Goal: Task Accomplishment & Management: Manage account settings

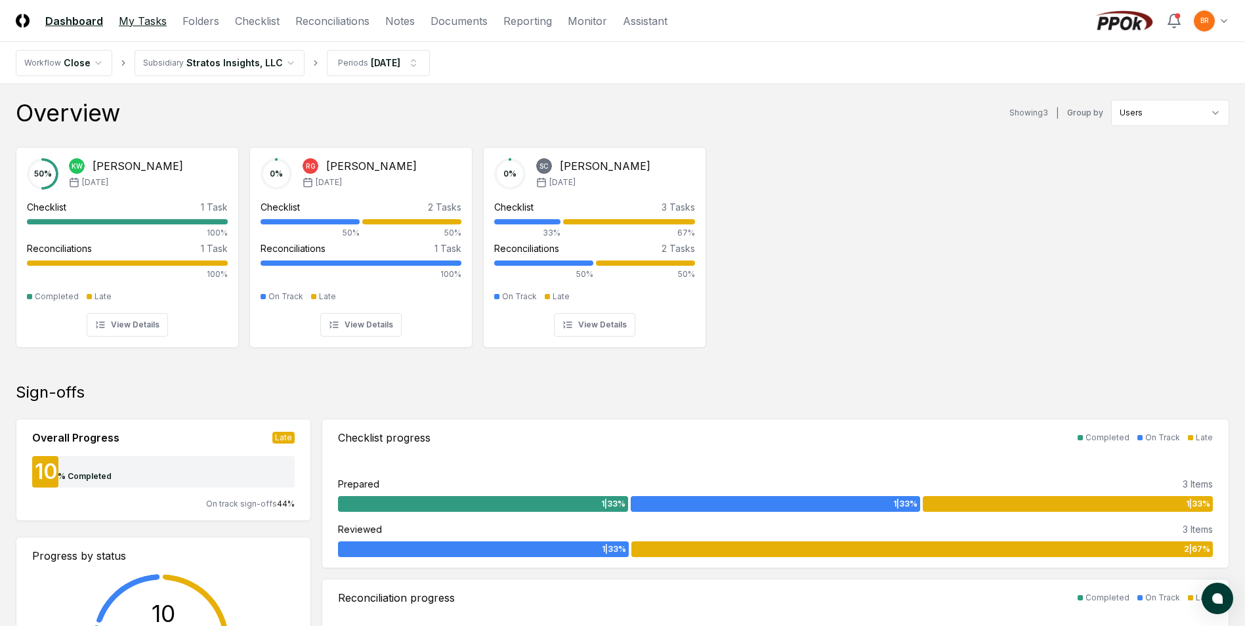
click at [148, 19] on link "My Tasks" at bounding box center [143, 21] width 48 height 16
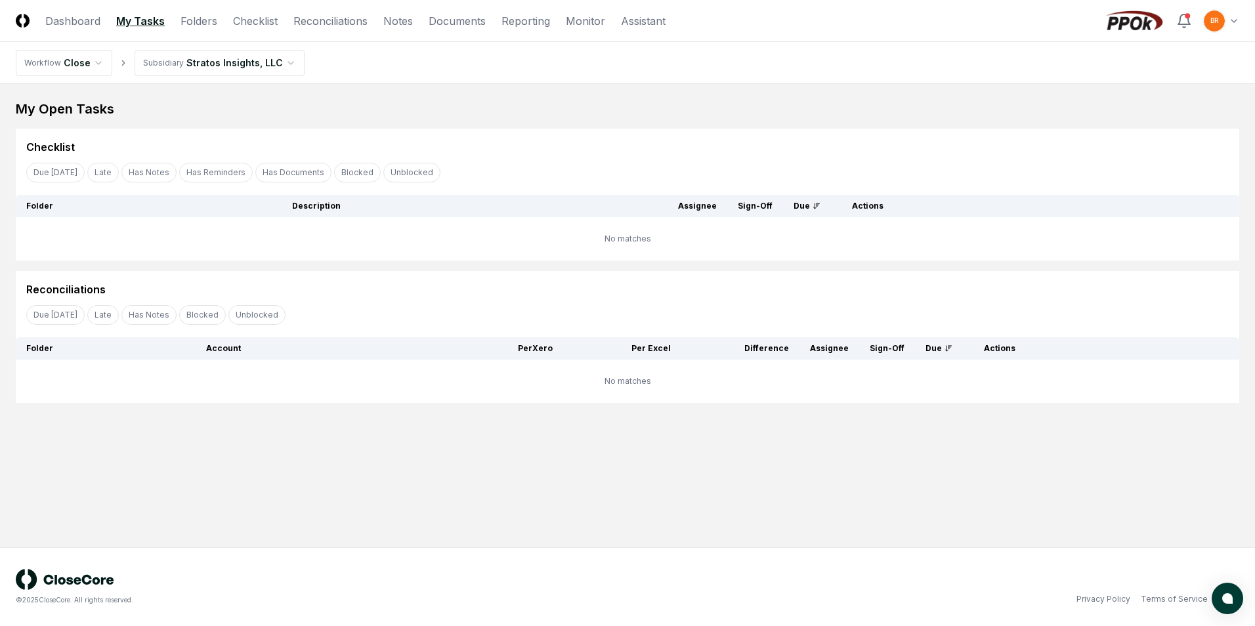
click at [282, 59] on html "CloseCore Dashboard My Tasks Folders Checklist Reconciliations Notes Documents …" at bounding box center [627, 313] width 1255 height 626
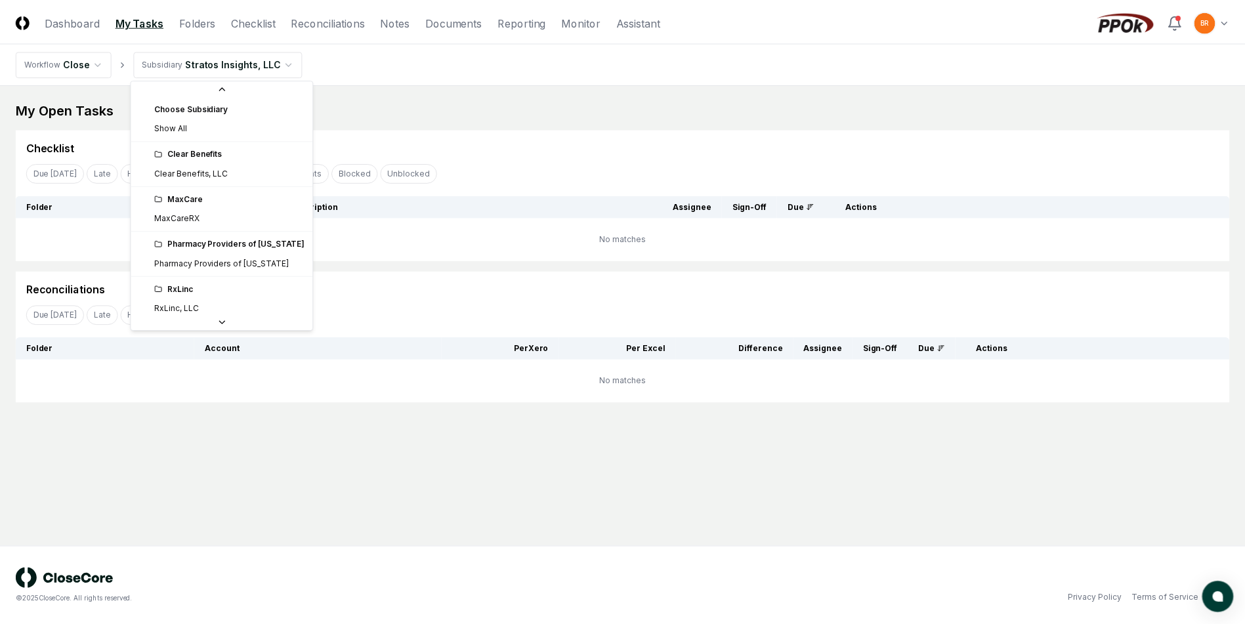
scroll to position [49, 0]
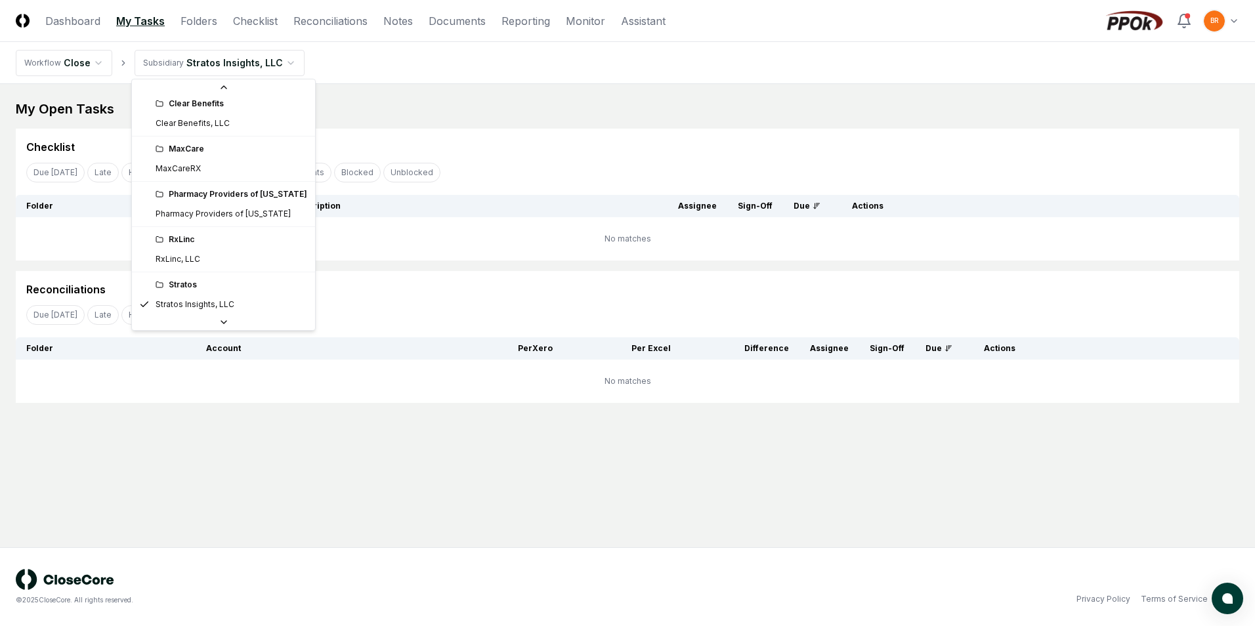
click at [216, 198] on div "Pharmacy Providers of [US_STATE]" at bounding box center [232, 194] width 152 height 12
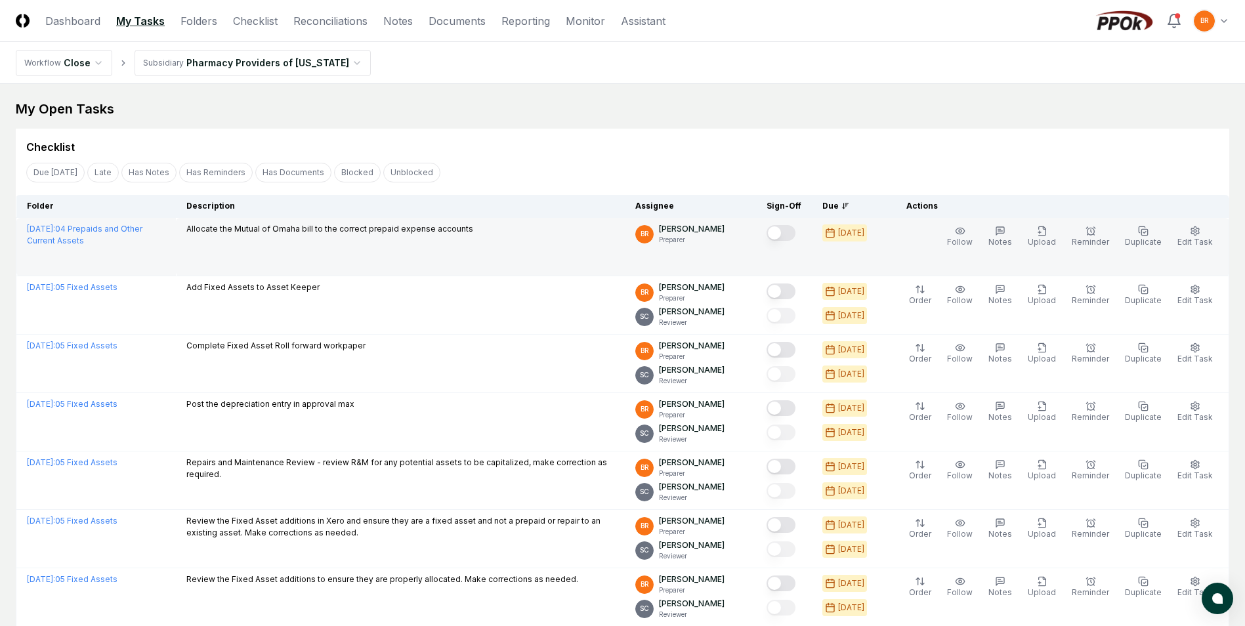
click at [788, 234] on button "Mark complete" at bounding box center [780, 233] width 29 height 16
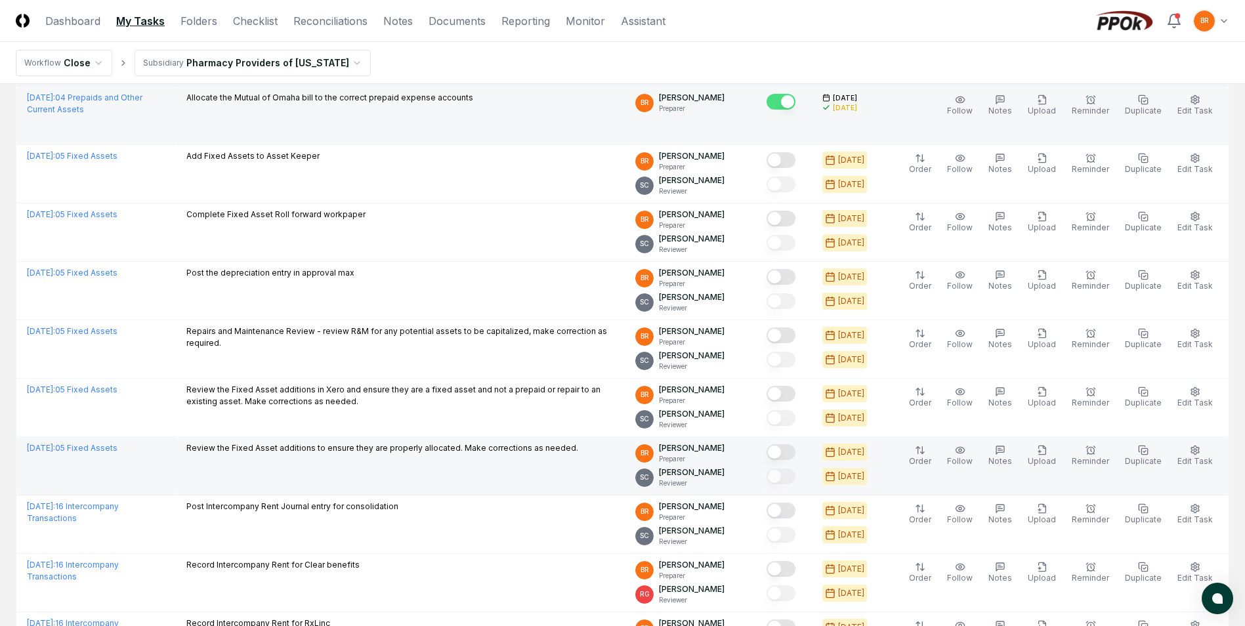
scroll to position [197, 0]
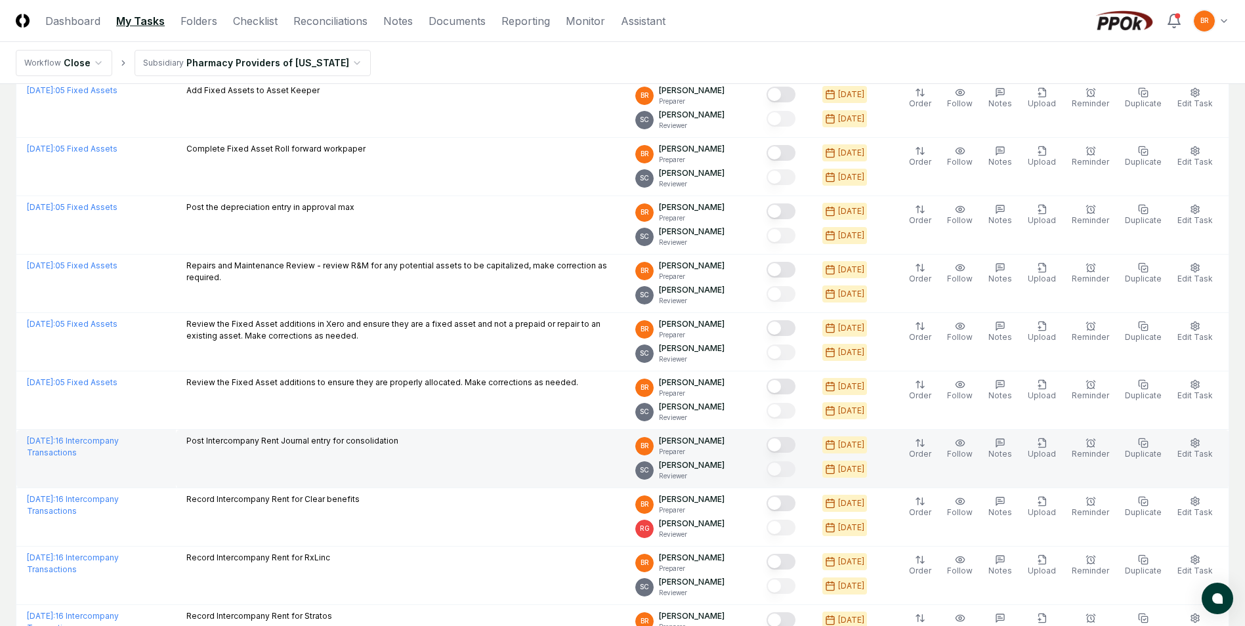
click at [789, 442] on button "Mark complete" at bounding box center [780, 445] width 29 height 16
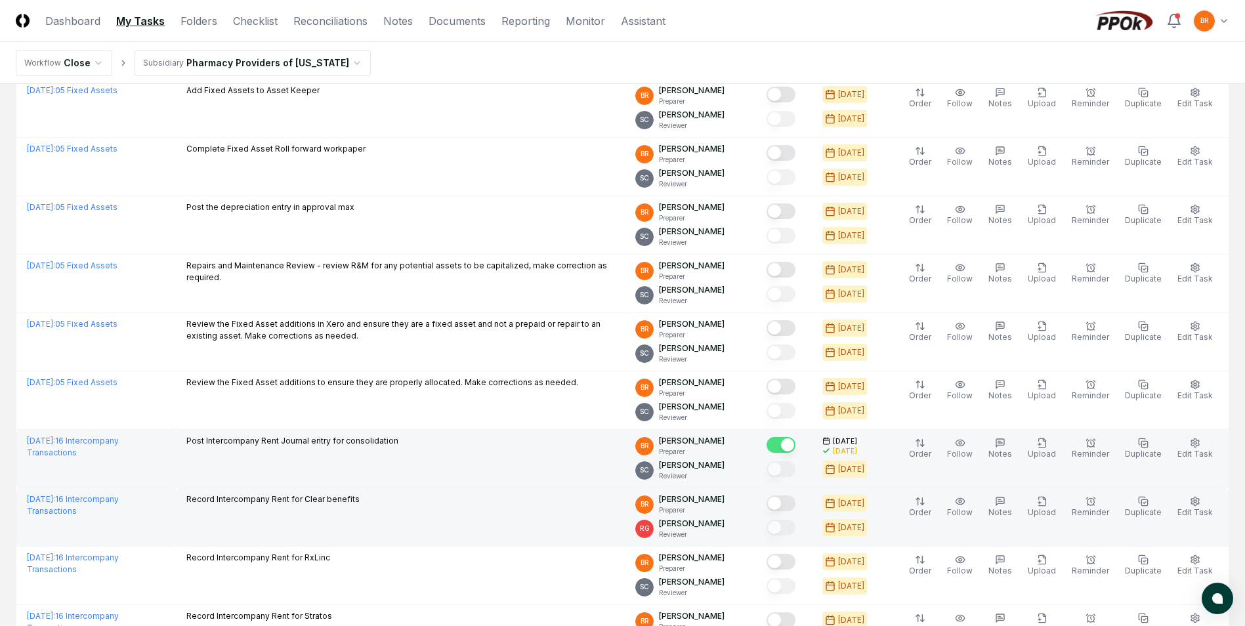
click at [788, 504] on button "Mark complete" at bounding box center [780, 503] width 29 height 16
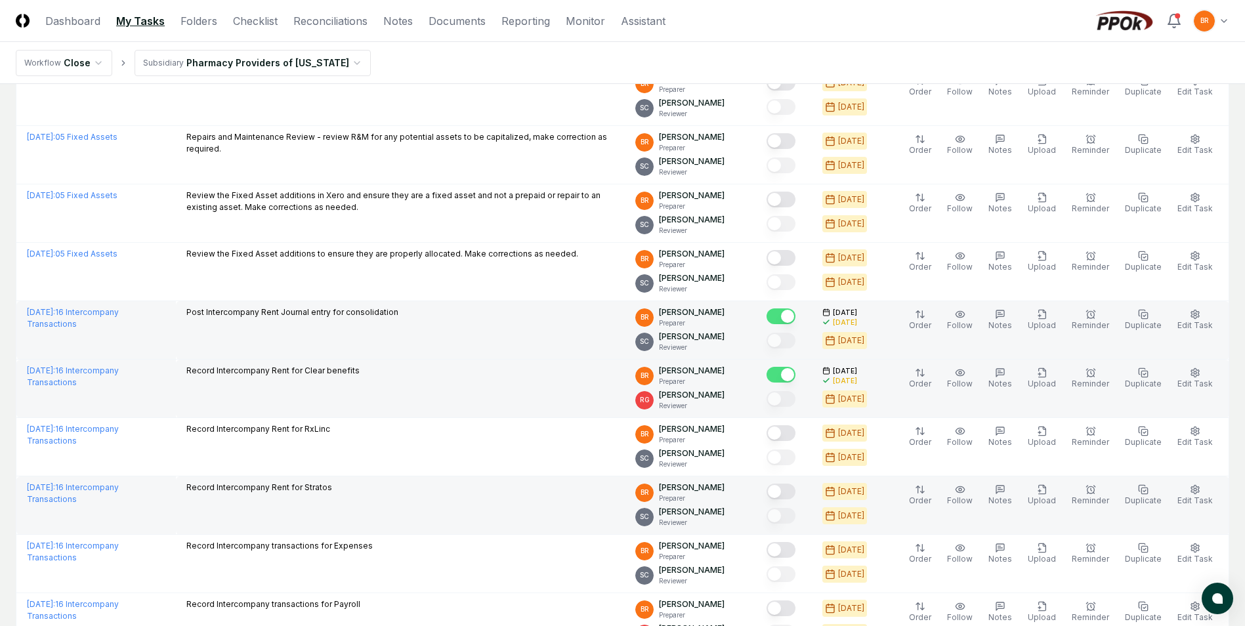
scroll to position [328, 0]
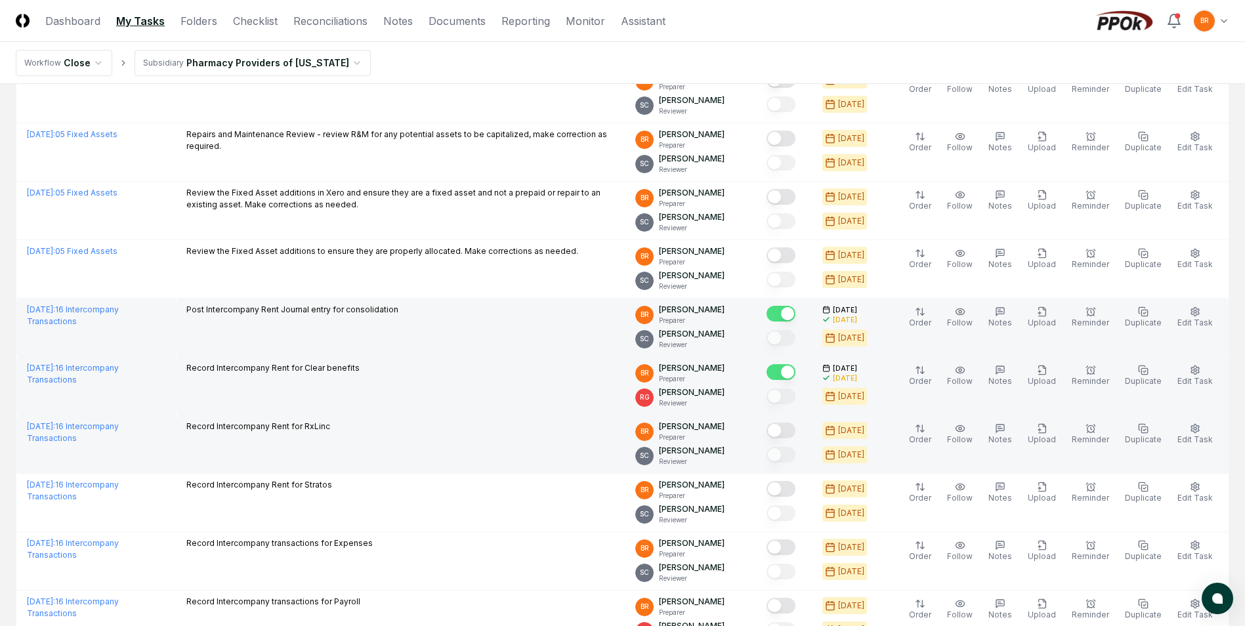
click at [787, 428] on button "Mark complete" at bounding box center [780, 431] width 29 height 16
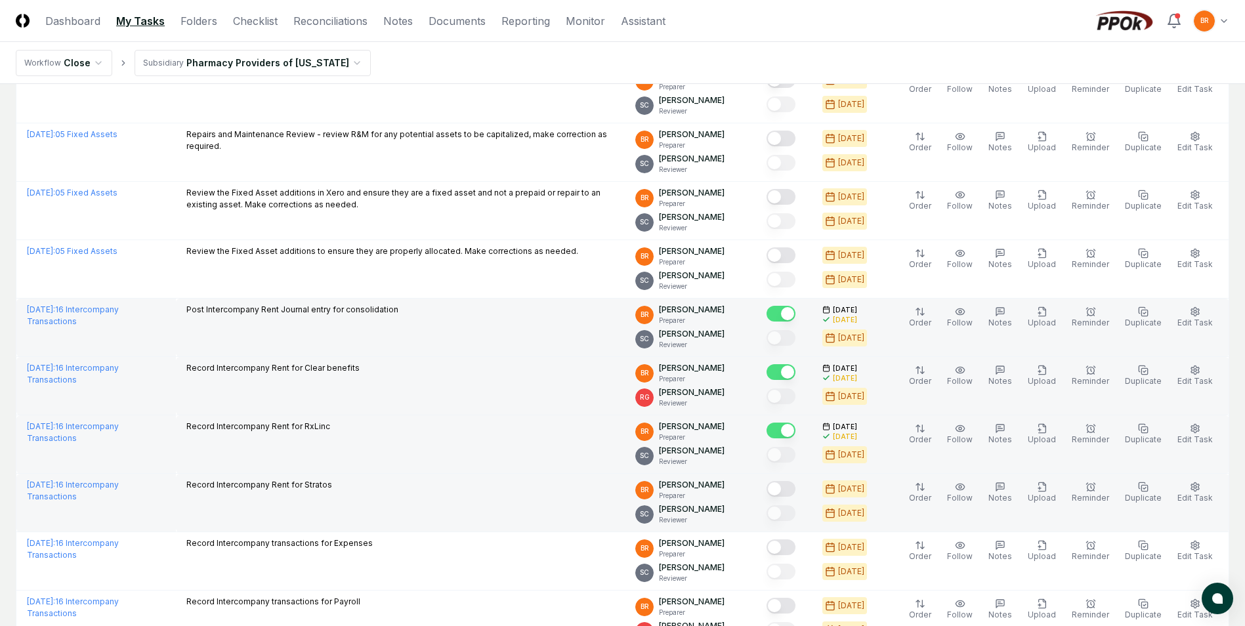
click at [789, 489] on button "Mark complete" at bounding box center [780, 489] width 29 height 16
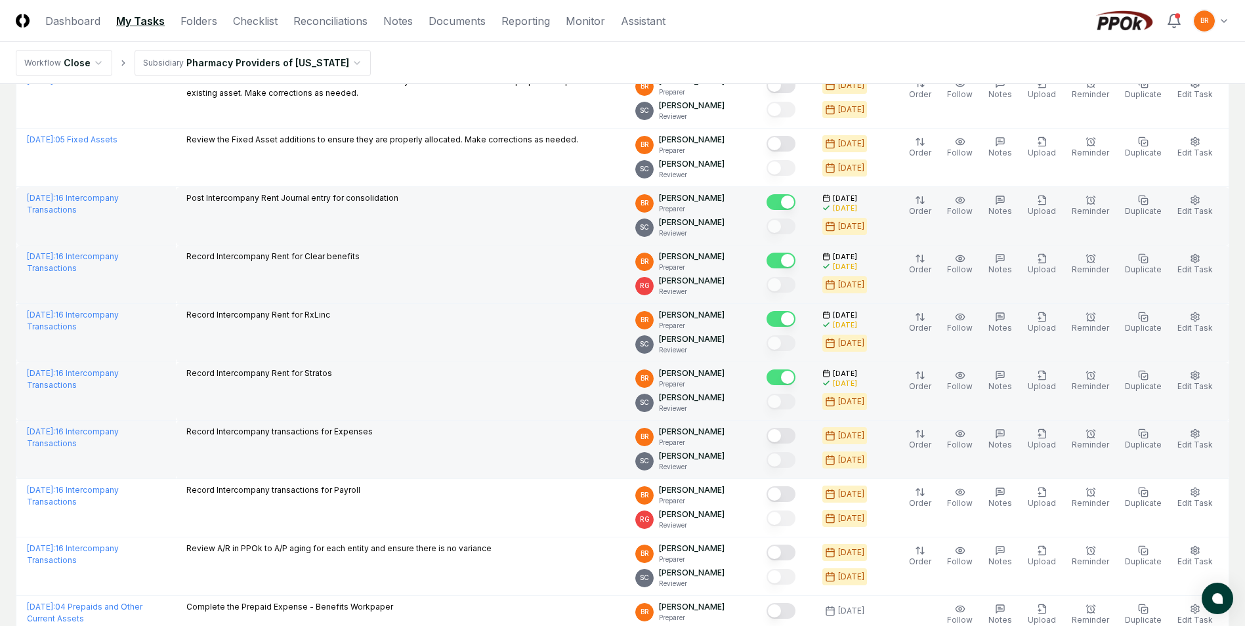
scroll to position [459, 0]
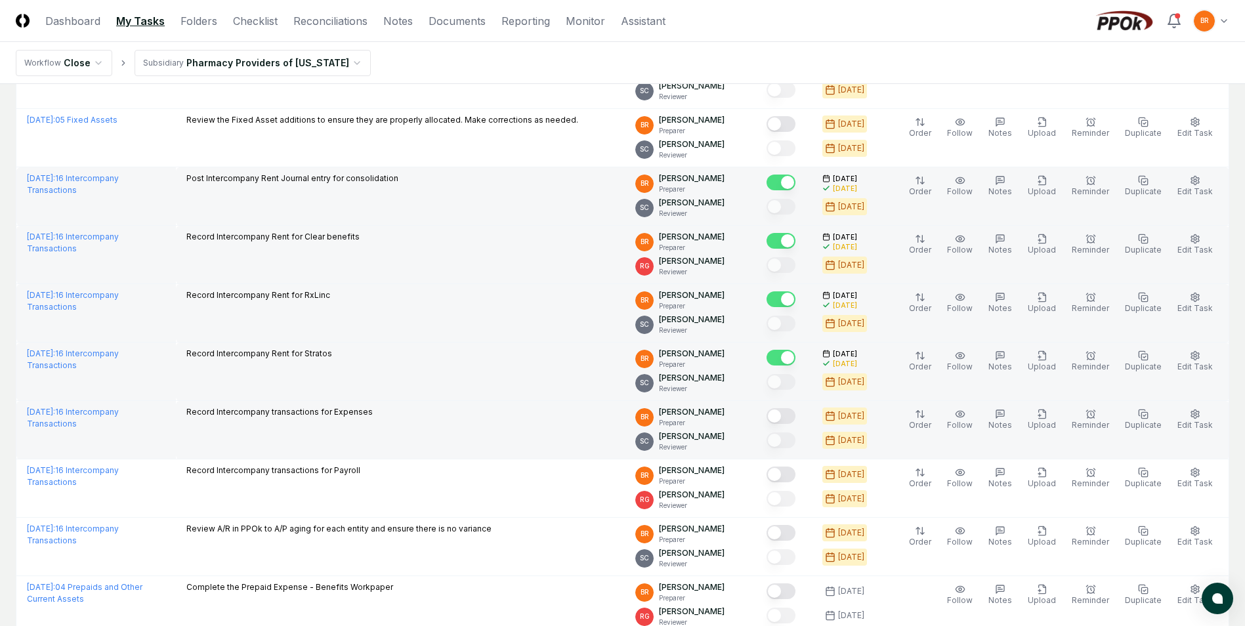
click at [785, 416] on button "Mark complete" at bounding box center [780, 416] width 29 height 16
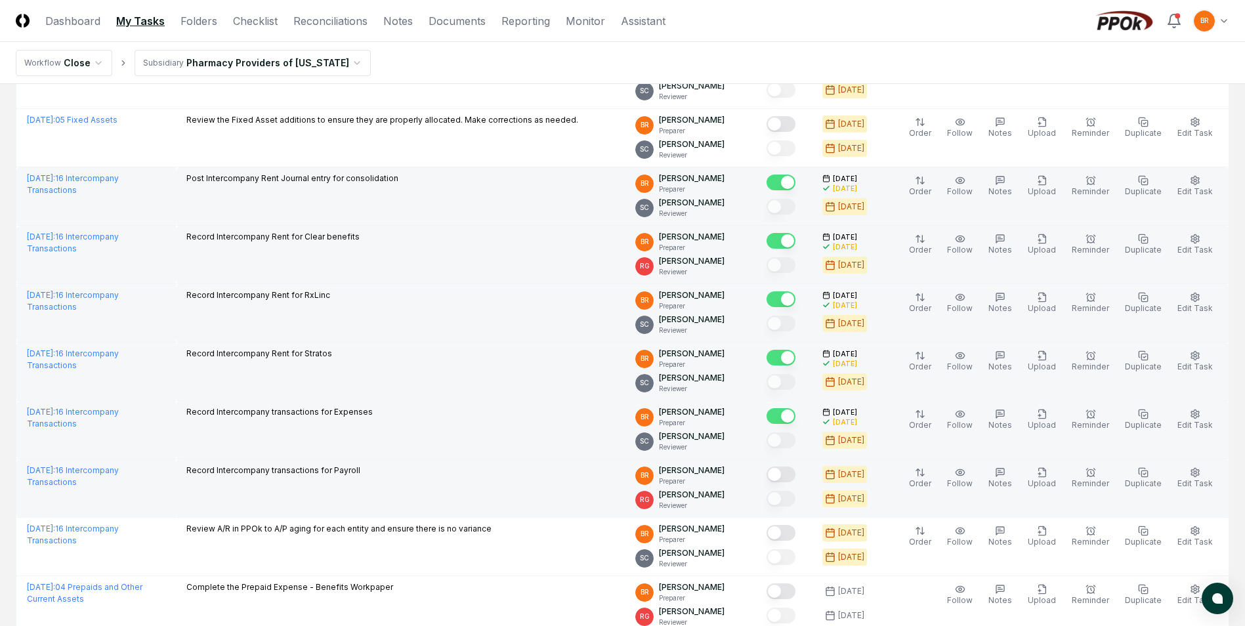
click at [784, 475] on button "Mark complete" at bounding box center [780, 475] width 29 height 16
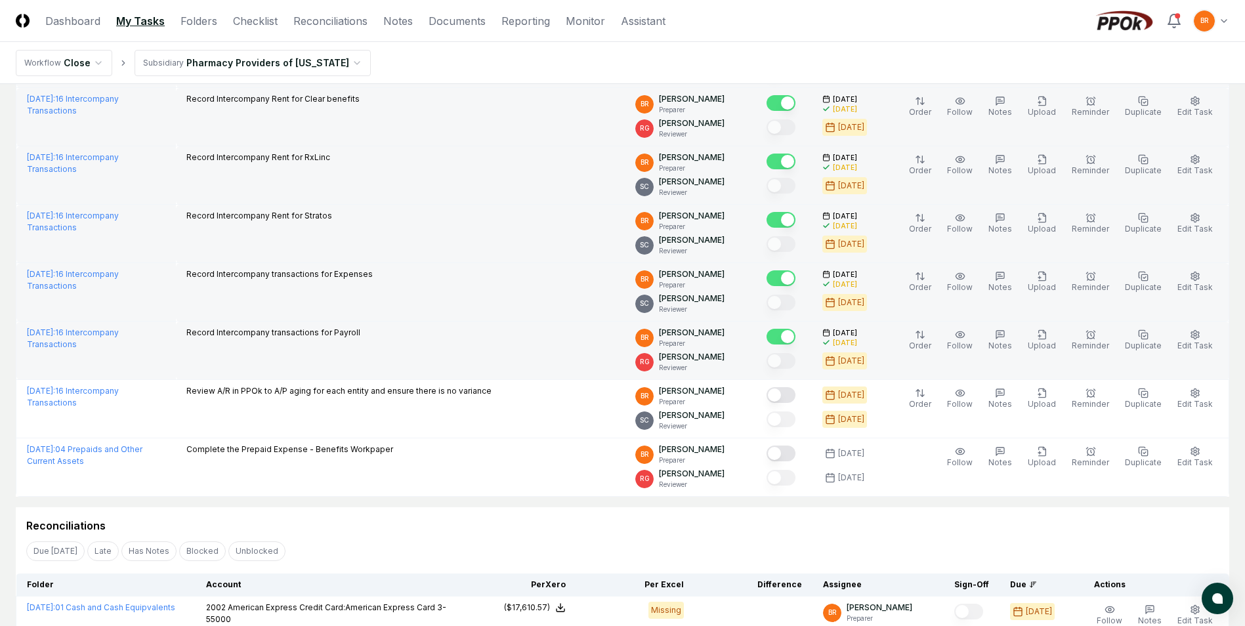
scroll to position [568, 0]
